Goal: Check status: Check status

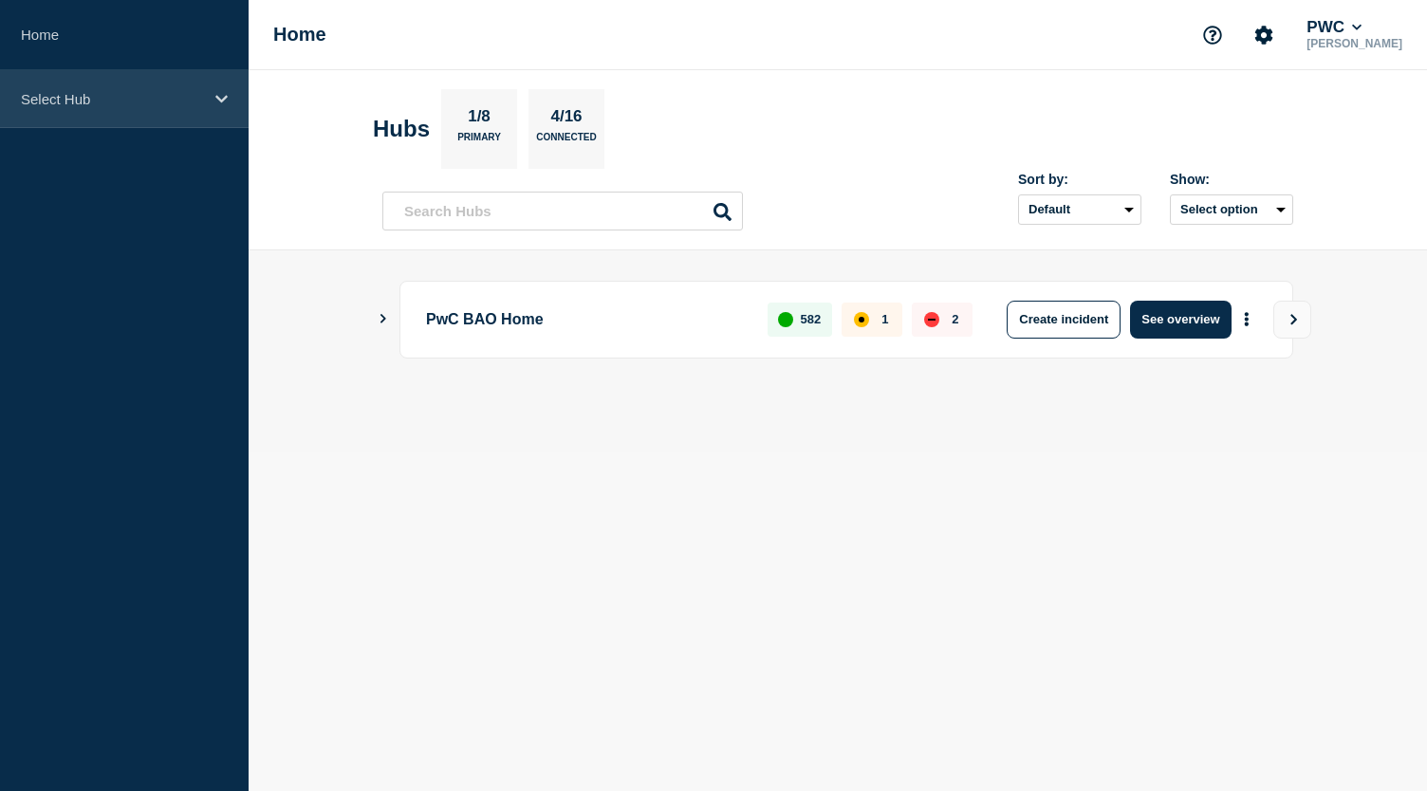
click at [224, 102] on icon at bounding box center [221, 99] width 12 height 14
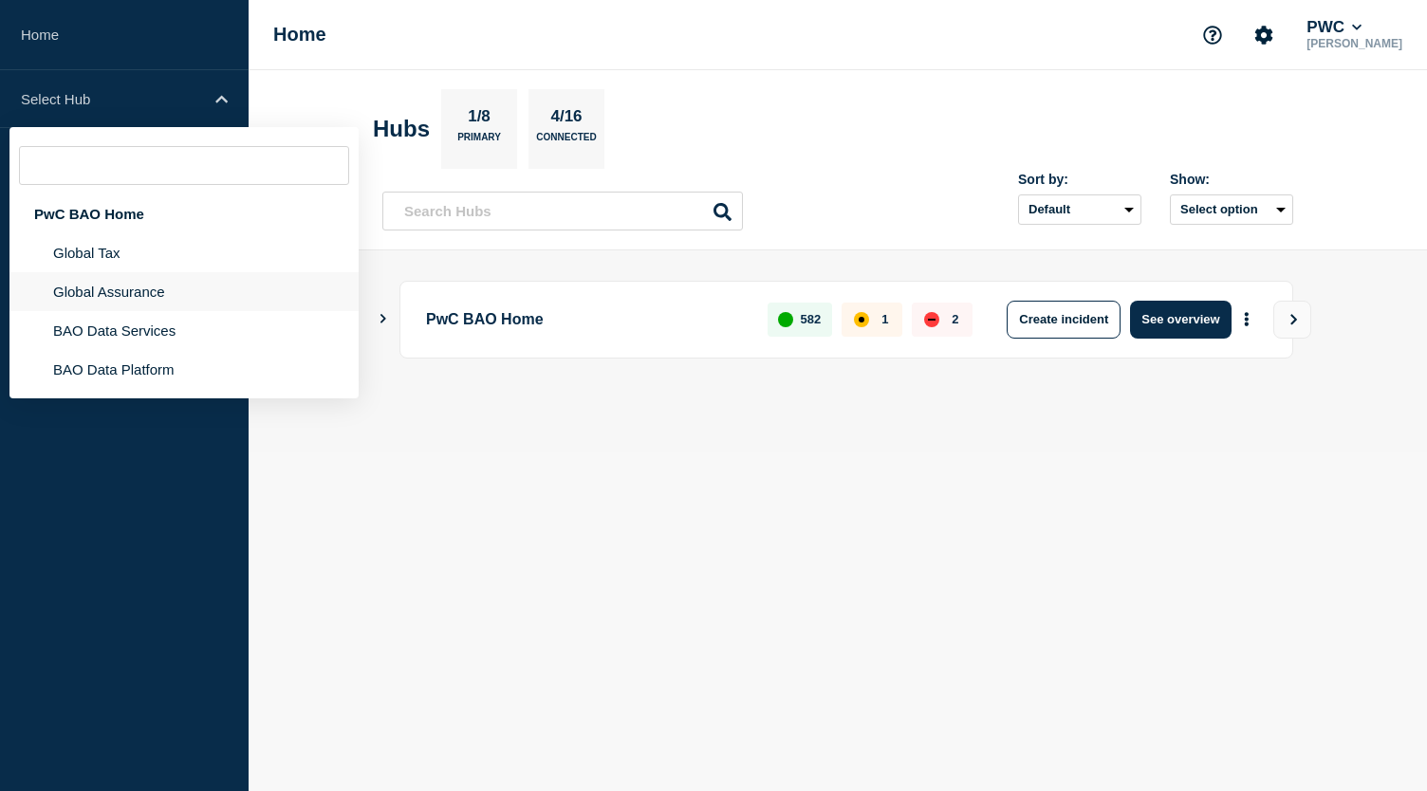
click at [186, 311] on li "Global Assurance" at bounding box center [183, 330] width 349 height 39
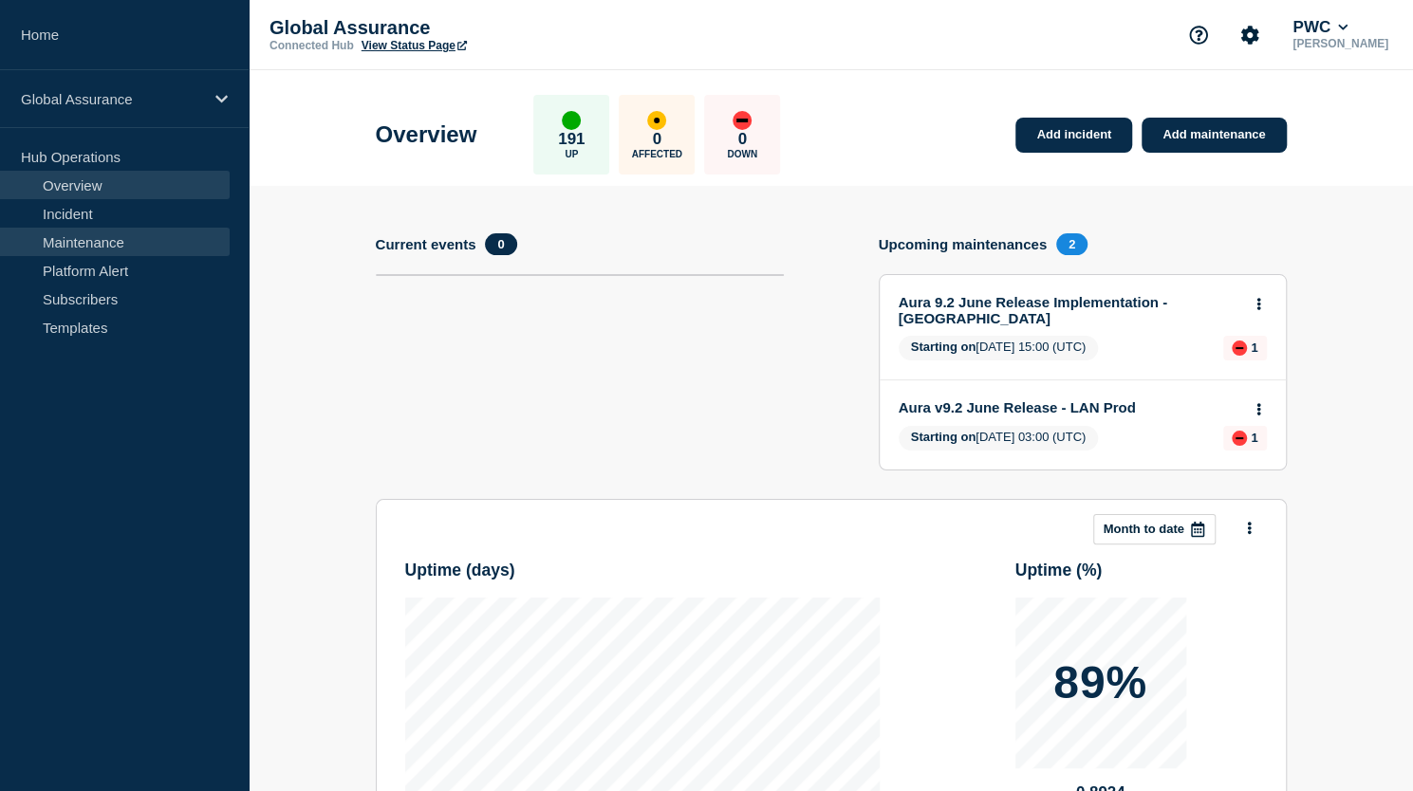
click at [132, 243] on link "Maintenance" at bounding box center [115, 242] width 230 height 28
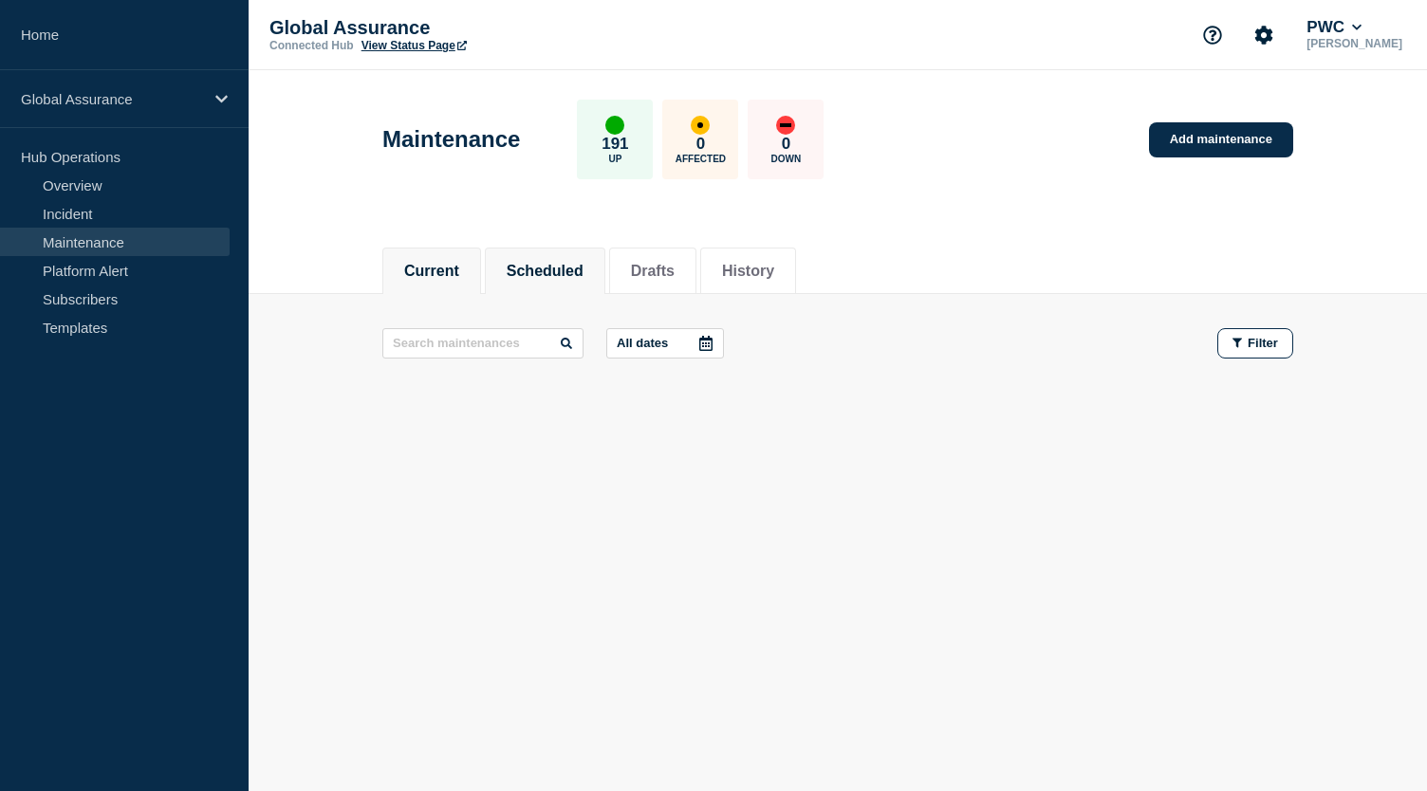
click at [566, 267] on button "Scheduled" at bounding box center [545, 271] width 77 height 17
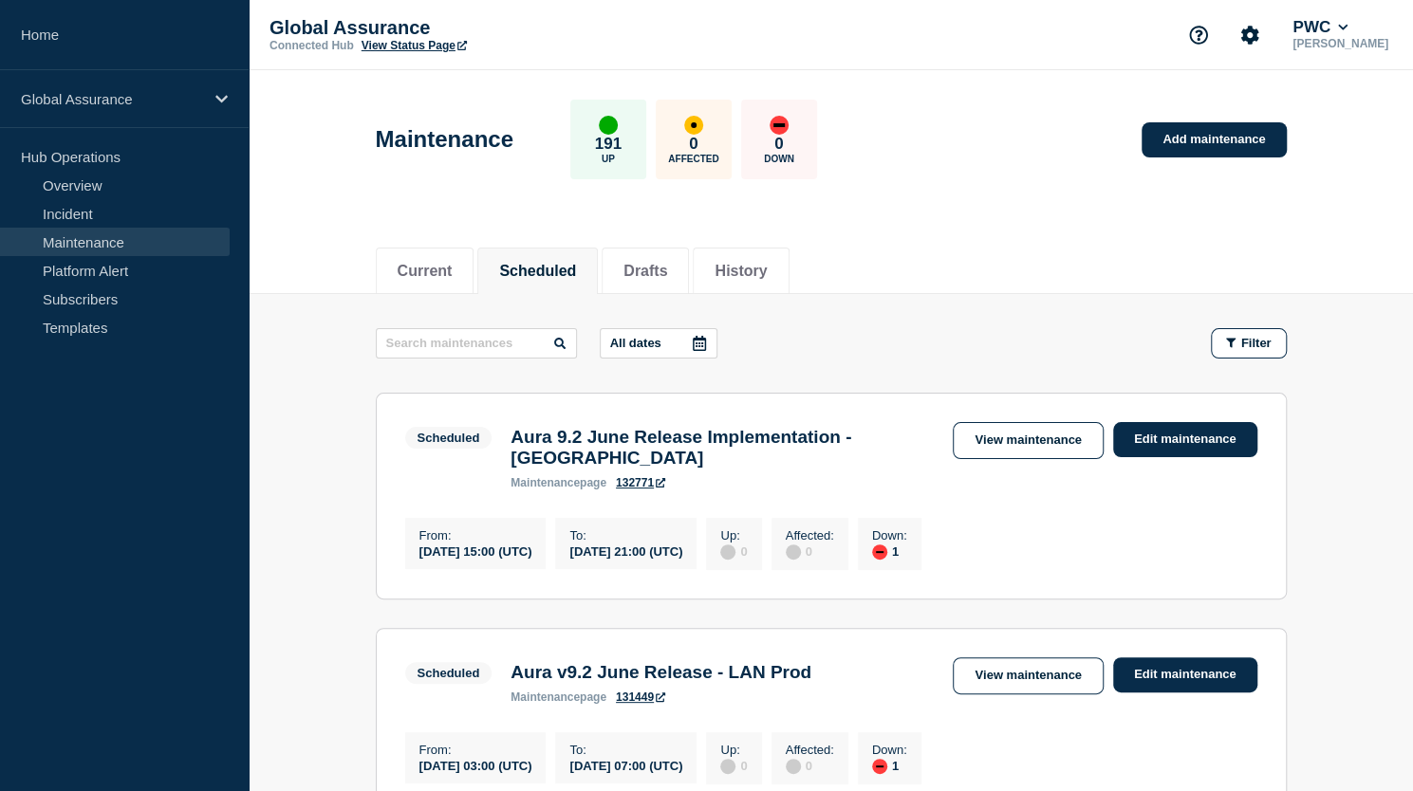
click at [665, 488] on icon at bounding box center [660, 482] width 9 height 9
